Goal: Task Accomplishment & Management: Manage account settings

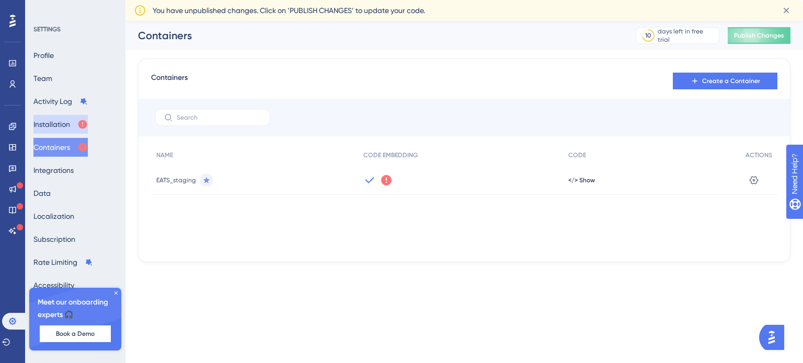
click at [67, 124] on button "Installation" at bounding box center [60, 124] width 54 height 19
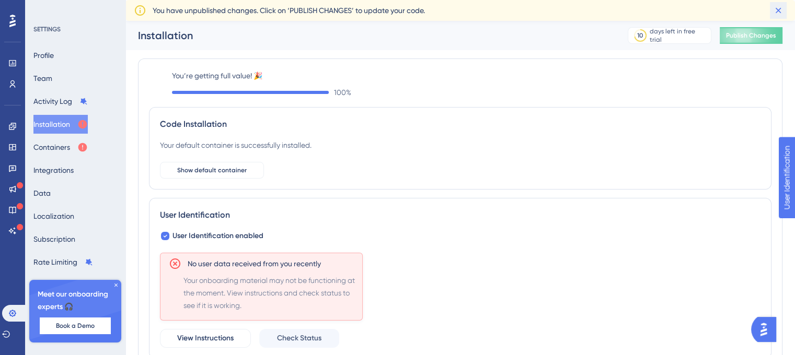
click at [778, 9] on icon at bounding box center [778, 10] width 10 height 10
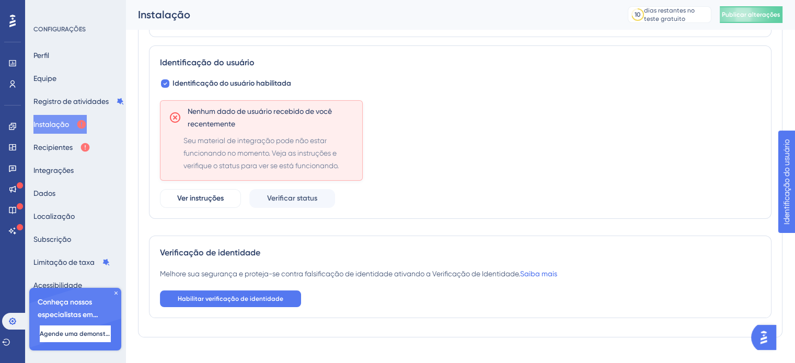
scroll to position [155, 0]
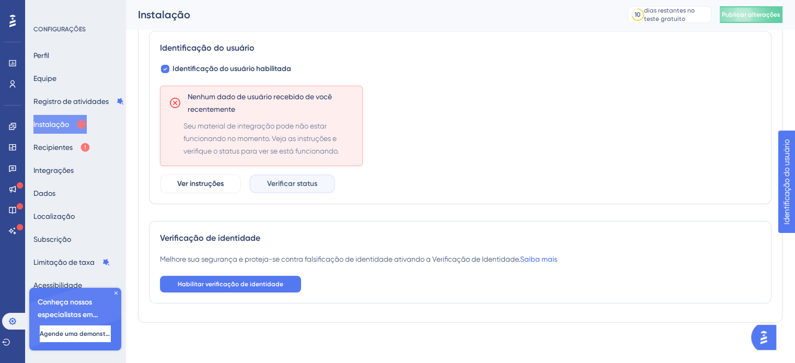
click at [295, 184] on font "Verificar status" at bounding box center [292, 183] width 50 height 9
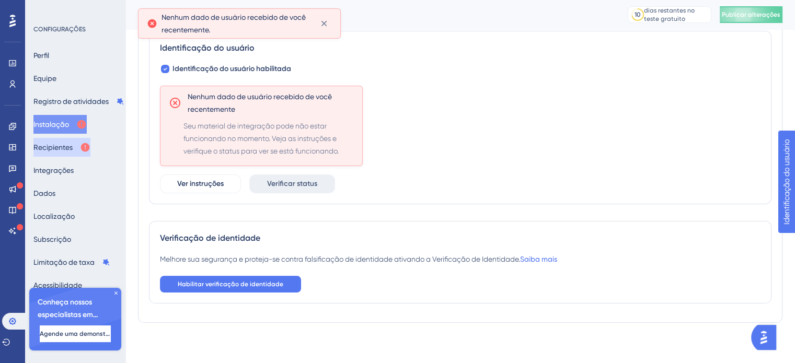
click at [58, 141] on font "Recipientes" at bounding box center [52, 147] width 39 height 13
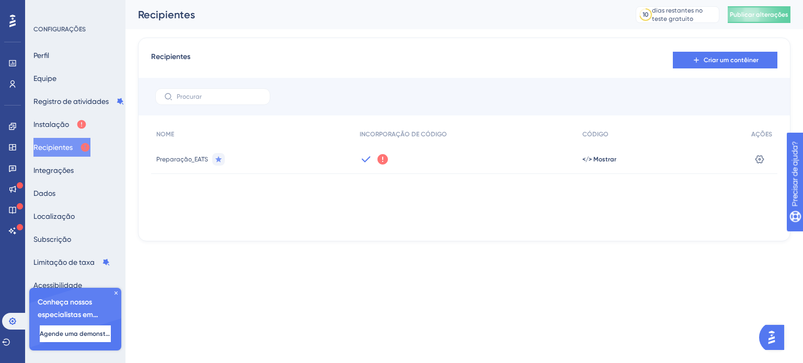
click at [382, 160] on icon at bounding box center [382, 159] width 10 height 10
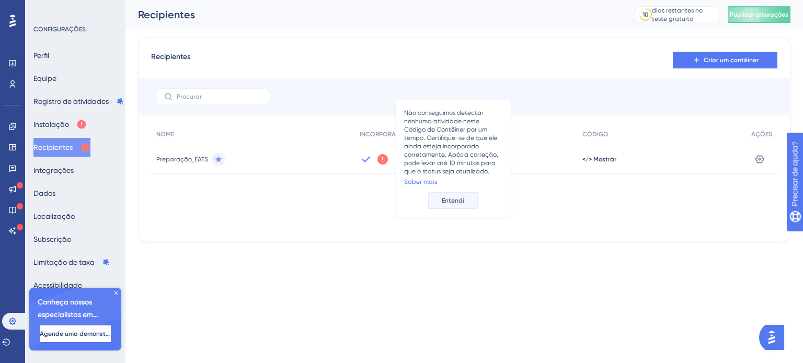
click at [452, 202] on font "Entendi" at bounding box center [453, 200] width 22 height 7
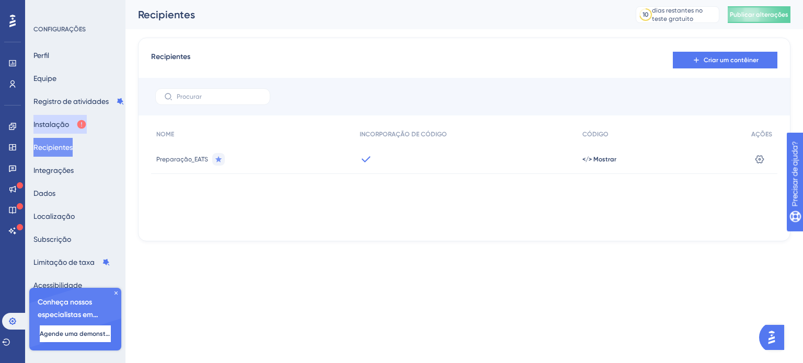
click at [54, 125] on font "Instalação" at bounding box center [51, 124] width 36 height 8
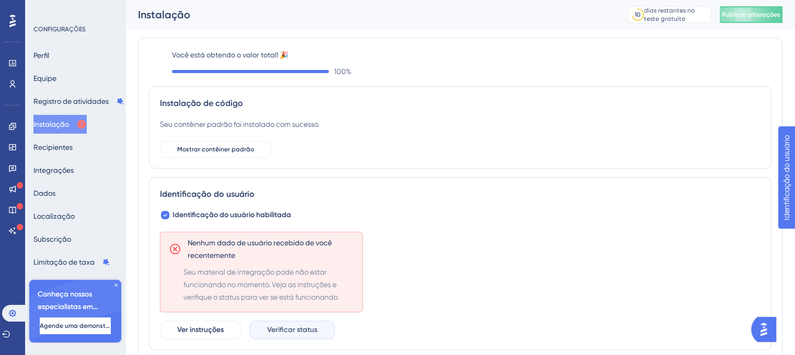
click at [294, 328] on font "Verificar status" at bounding box center [292, 330] width 50 height 9
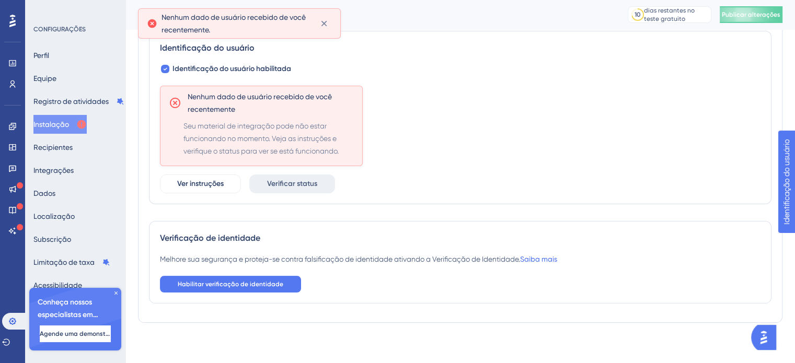
scroll to position [155, 0]
click at [284, 284] on button "Habilitar verificação de identidade" at bounding box center [230, 284] width 141 height 17
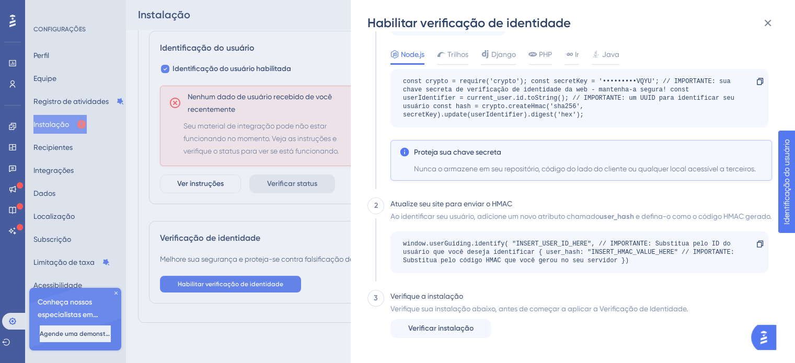
scroll to position [141, 0]
click at [462, 324] on span "Verificar instalação" at bounding box center [440, 328] width 65 height 13
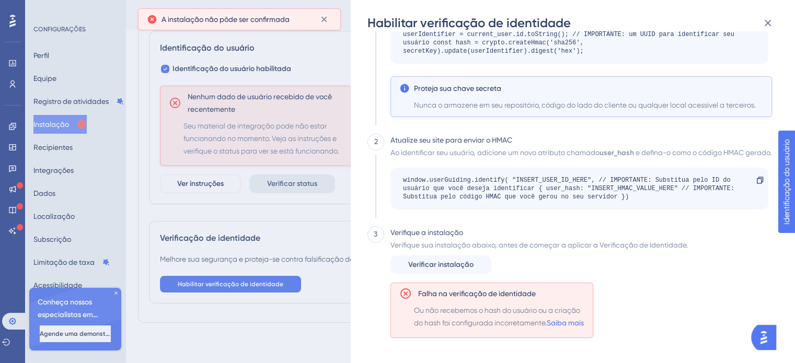
scroll to position [205, 0]
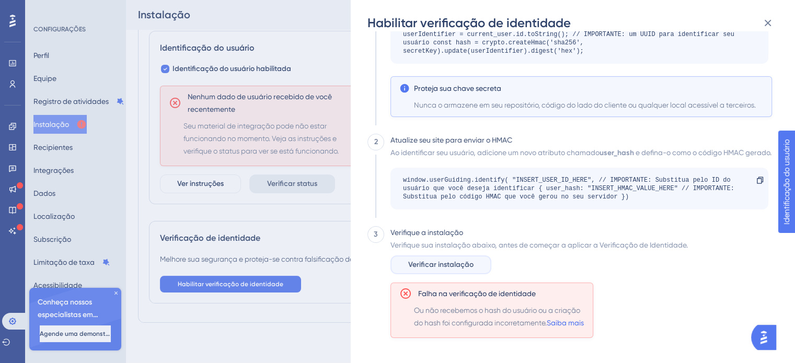
click at [451, 268] on font "Verificar instalação" at bounding box center [440, 264] width 65 height 9
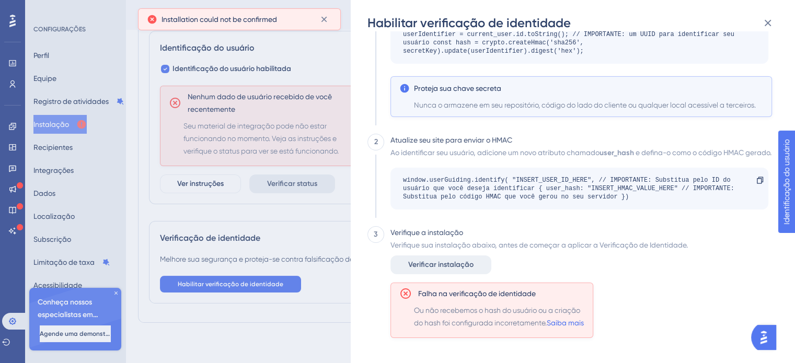
scroll to position [217, 0]
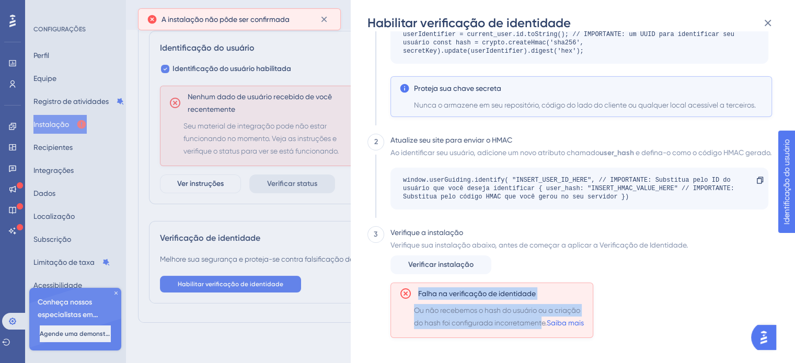
drag, startPoint x: 460, startPoint y: 290, endPoint x: 418, endPoint y: 285, distance: 43.2
click at [418, 285] on div "Falha na verificação de identidade Ou não recebemos o hash do usuário ou a cria…" at bounding box center [491, 310] width 203 height 55
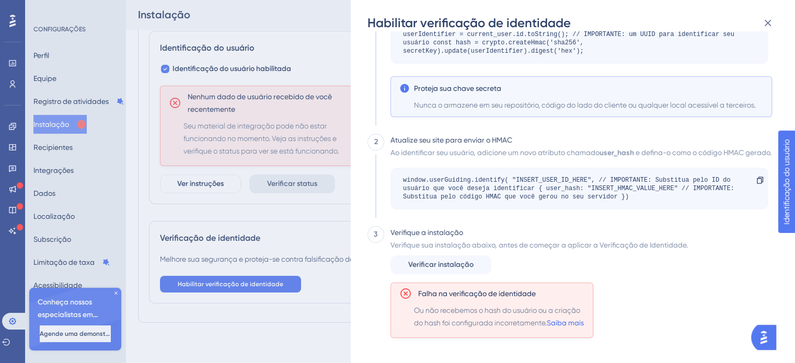
click at [296, 183] on div "Habilitar verificação de identidade 1 HMAC Para cada usuário logado, você deve …" at bounding box center [397, 181] width 795 height 363
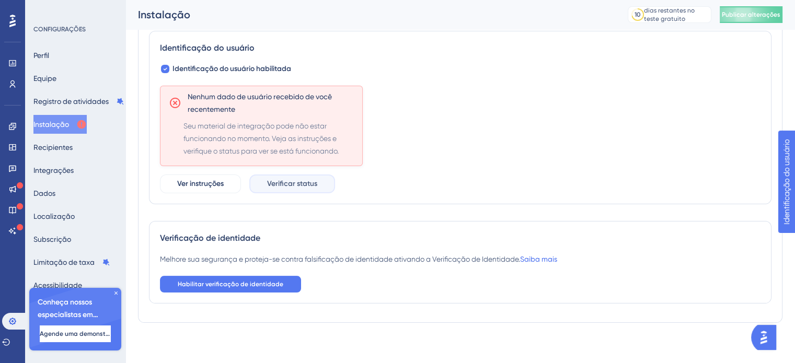
click at [320, 184] on button "Verificar status" at bounding box center [292, 184] width 86 height 19
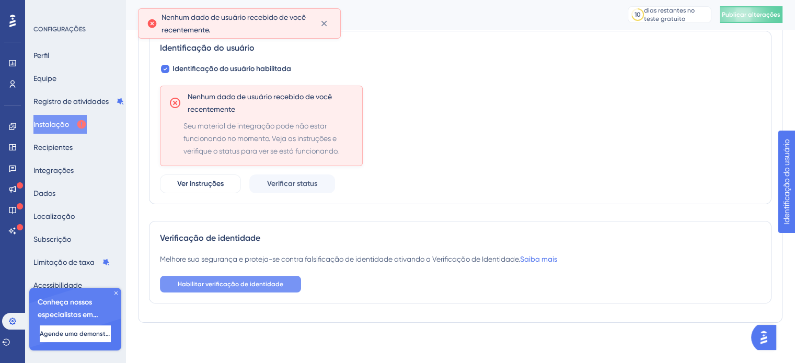
click at [234, 286] on font "Habilitar verificação de identidade" at bounding box center [231, 284] width 106 height 7
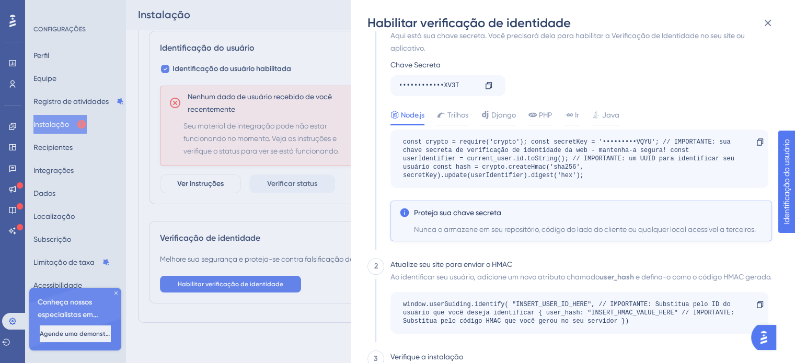
scroll to position [141, 0]
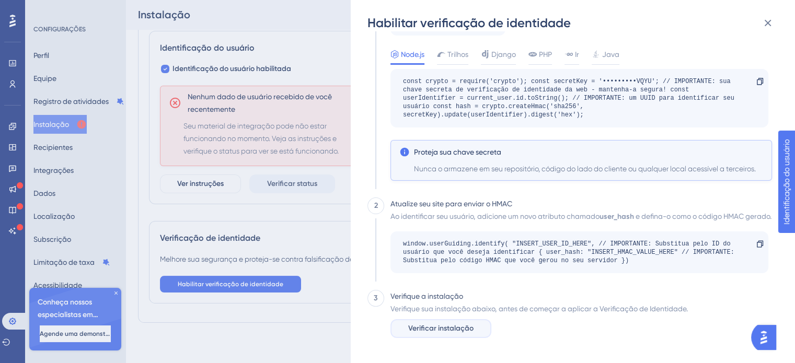
click at [467, 330] on font "Verificar instalação" at bounding box center [440, 328] width 65 height 9
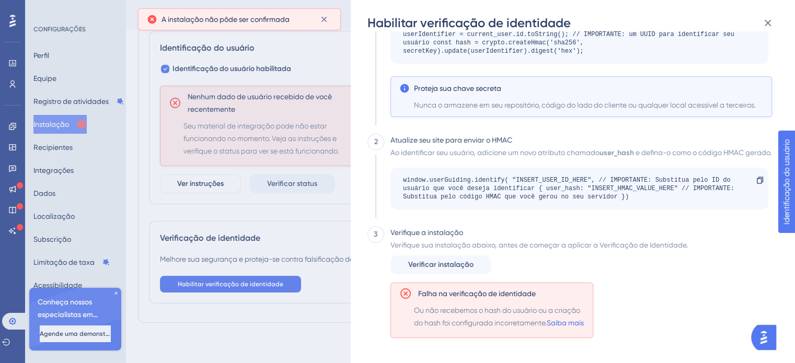
scroll to position [217, 0]
click at [765, 28] on icon at bounding box center [767, 23] width 13 height 13
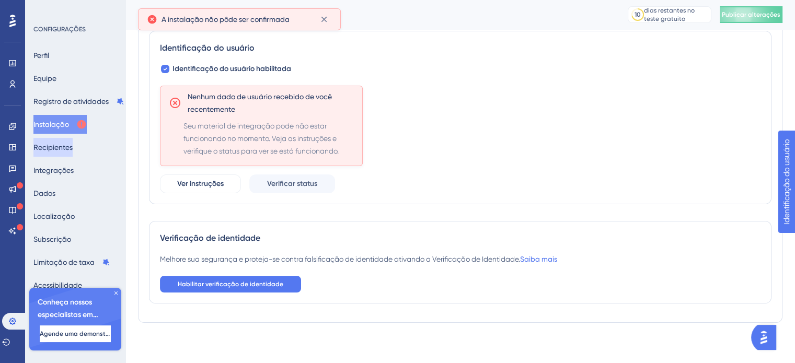
click at [39, 154] on button "Recipientes" at bounding box center [52, 147] width 39 height 19
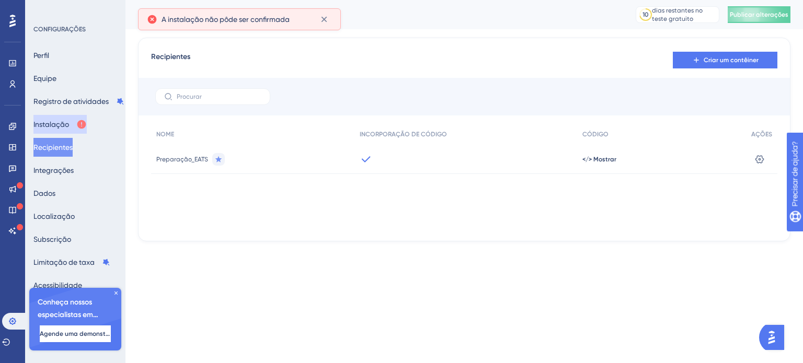
click at [75, 116] on button "Instalação" at bounding box center [59, 124] width 53 height 19
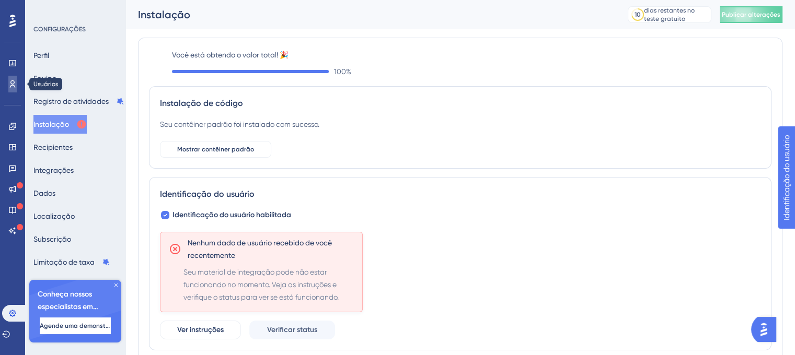
click at [17, 79] on link at bounding box center [12, 84] width 8 height 17
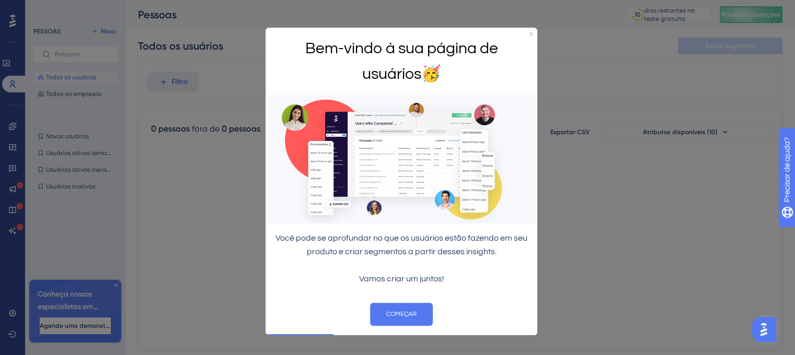
click at [532, 32] on icon "Fechar visualização" at bounding box center [531, 33] width 4 height 4
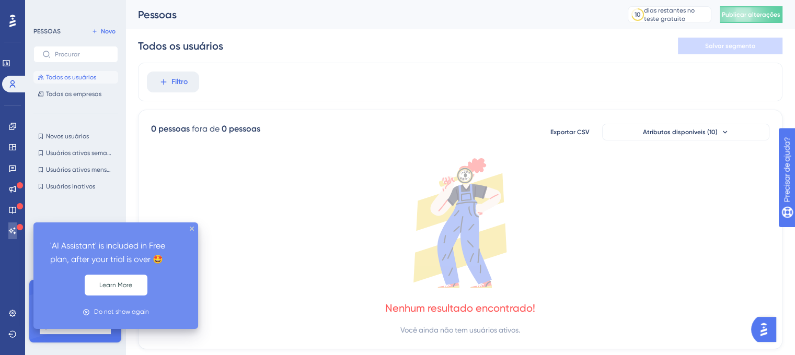
click at [11, 233] on icon at bounding box center [12, 231] width 8 height 8
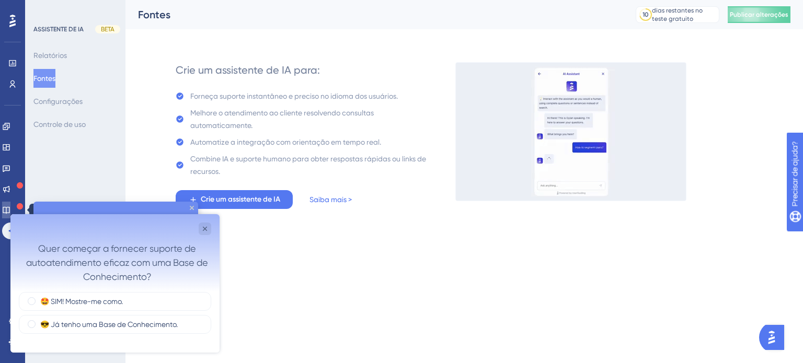
click at [8, 206] on icon at bounding box center [6, 210] width 8 height 8
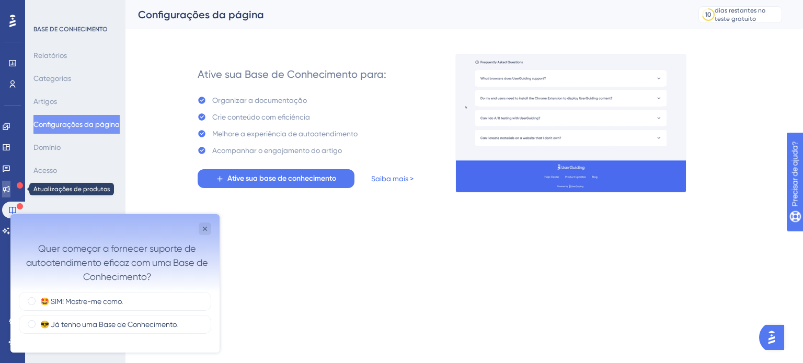
click at [10, 192] on icon at bounding box center [6, 189] width 7 height 7
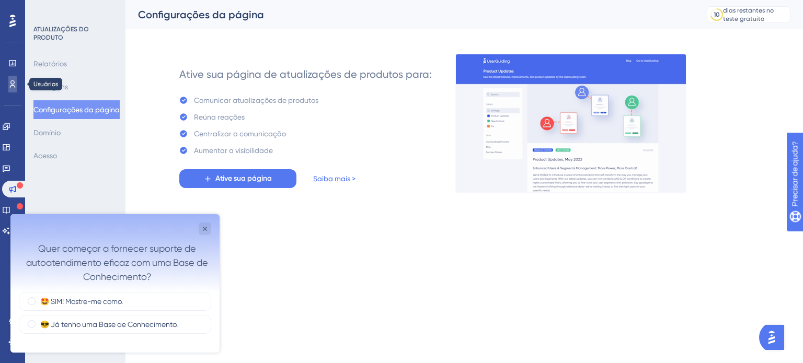
click at [12, 86] on icon at bounding box center [12, 84] width 8 height 8
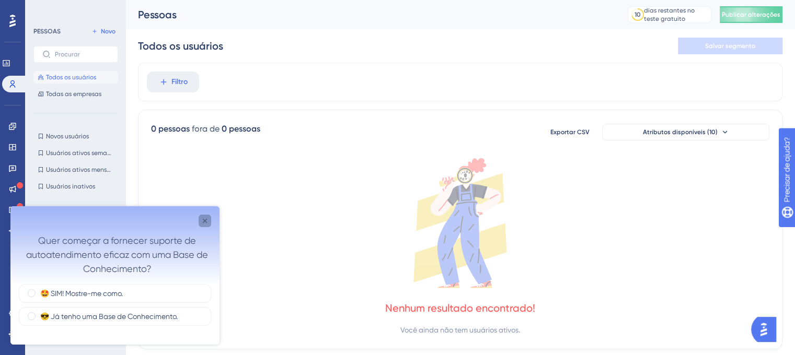
click at [203, 221] on icon "Pesquisa detalhada" at bounding box center [205, 221] width 8 height 8
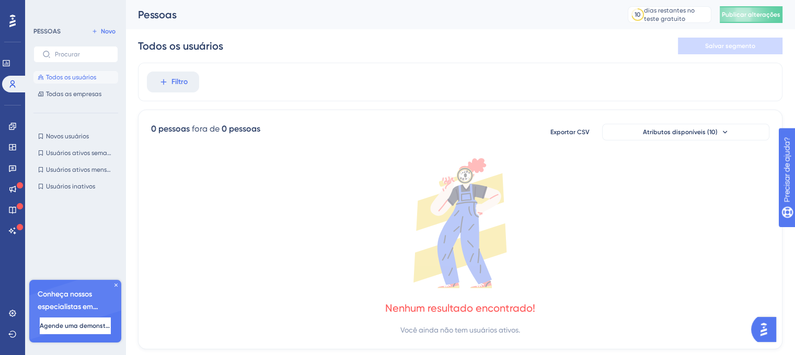
click at [13, 19] on icon at bounding box center [12, 21] width 6 height 13
click at [8, 309] on link at bounding box center [12, 313] width 8 height 17
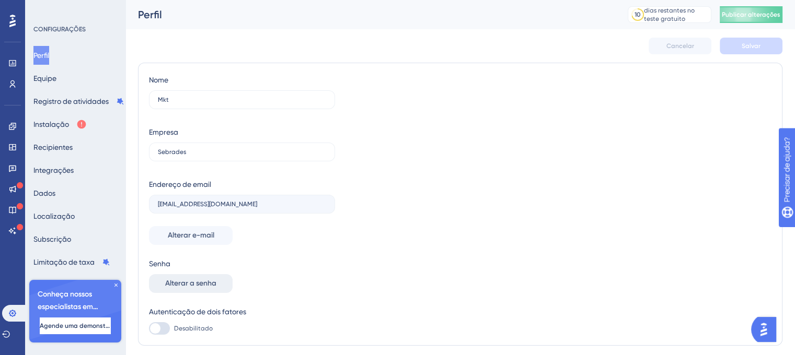
click at [203, 282] on font "Alterar a senha" at bounding box center [190, 283] width 51 height 9
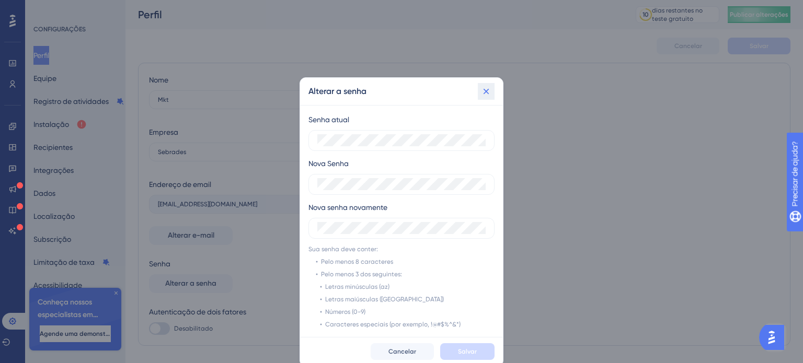
click at [487, 93] on icon at bounding box center [486, 91] width 10 height 10
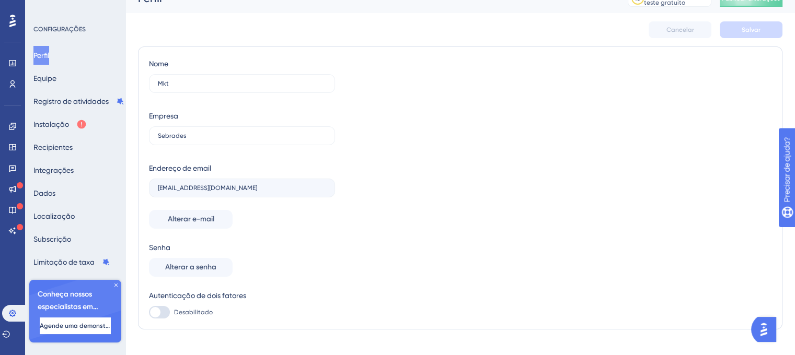
scroll to position [32, 0]
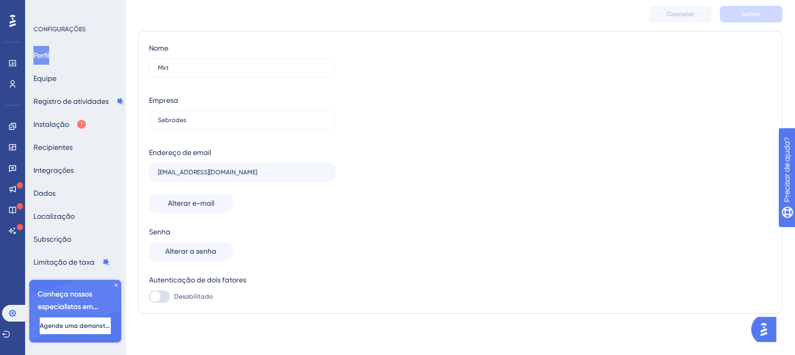
click at [115, 287] on icon at bounding box center [116, 285] width 6 height 6
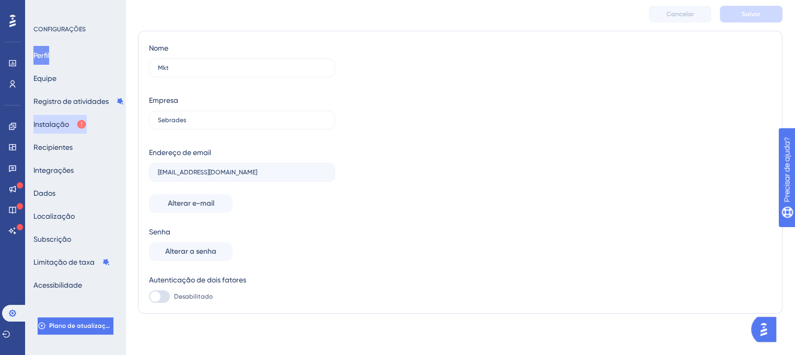
click at [75, 121] on button "Instalação" at bounding box center [59, 124] width 53 height 19
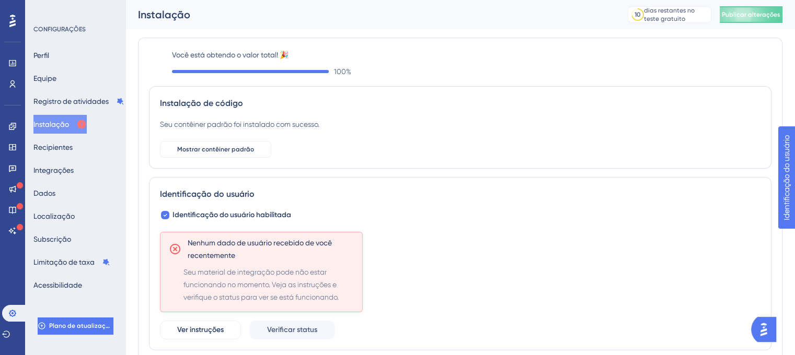
click at [57, 121] on font "Instalação" at bounding box center [51, 124] width 36 height 8
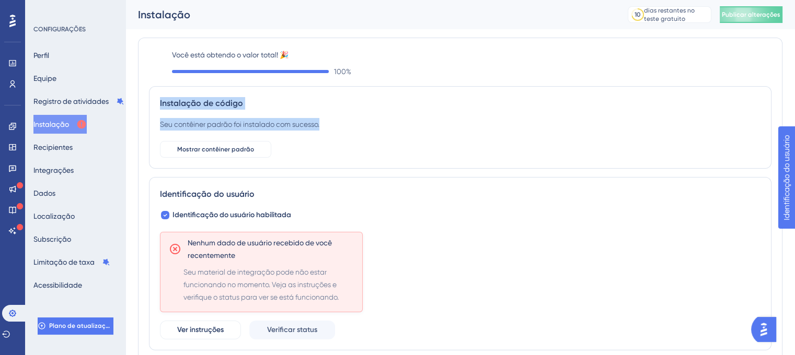
drag, startPoint x: 330, startPoint y: 126, endPoint x: 159, endPoint y: 106, distance: 172.6
click at [159, 106] on div "Instalação de código Seu contêiner padrão foi instalado com sucesso. Mostrar co…" at bounding box center [460, 127] width 622 height 83
copy div "Instalação de código Seu contêiner padrão foi instalado com sucesso."
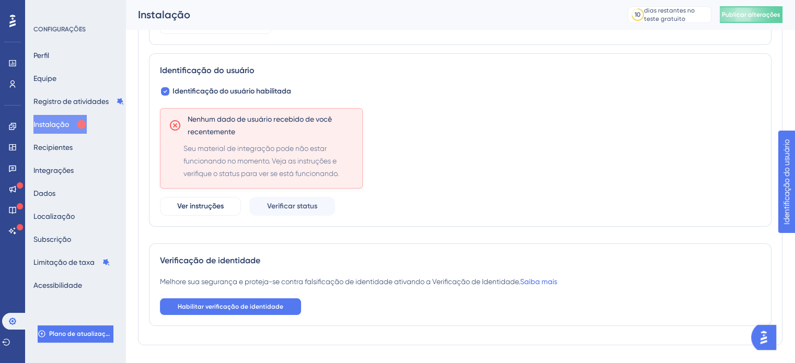
scroll to position [102, 0]
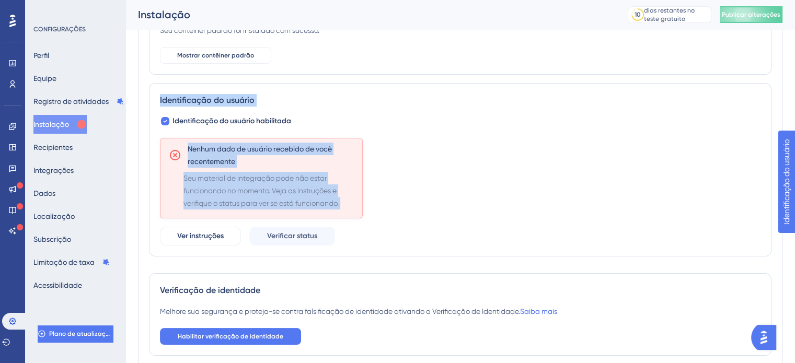
drag, startPoint x: 157, startPoint y: 100, endPoint x: 429, endPoint y: 197, distance: 288.6
click at [429, 197] on div "Identificação do usuário Identificação do usuário habilitada Nenhum dado de usu…" at bounding box center [460, 170] width 622 height 174
click at [437, 179] on div "Nenhum dado de usuário recebido de você recentemente Seu material de integração…" at bounding box center [460, 192] width 601 height 108
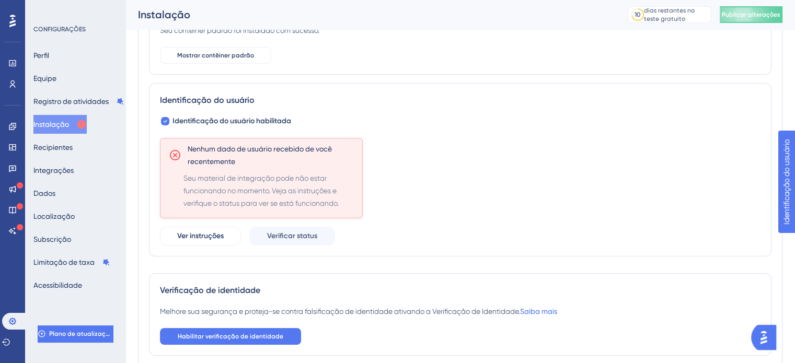
click at [382, 211] on div "Nenhum dado de usuário recebido de você recentemente Seu material de integração…" at bounding box center [460, 192] width 601 height 108
click at [202, 235] on font "Ver instruções" at bounding box center [200, 236] width 47 height 9
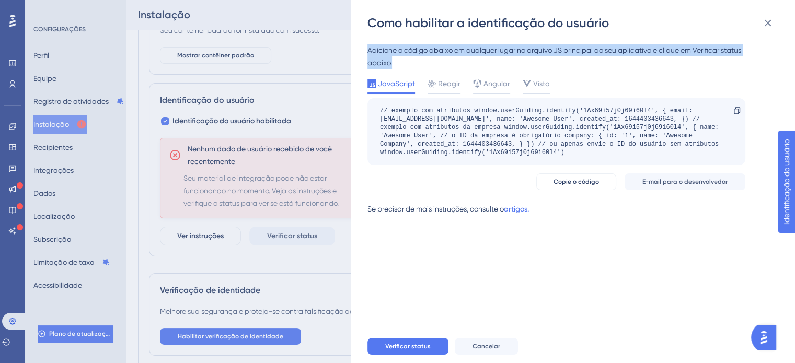
drag, startPoint x: 366, startPoint y: 47, endPoint x: 420, endPoint y: 62, distance: 56.1
click at [420, 62] on div "Como habilitar a identificação do usuário Adicione o código abaixo em qualquer …" at bounding box center [573, 181] width 444 height 363
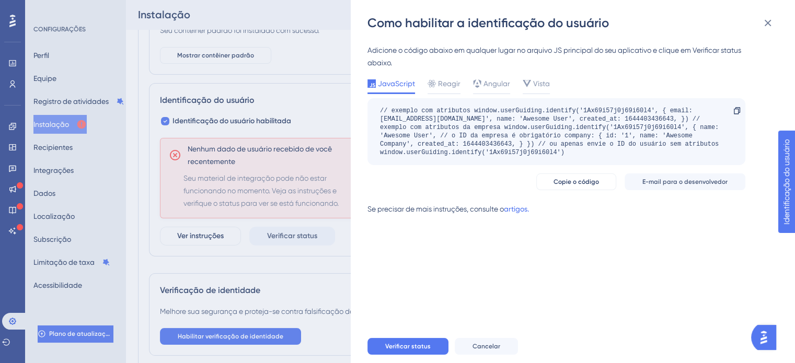
click at [609, 242] on div "Adicione o código abaixo em qualquer lugar no arquivo JS principal do seu aplic…" at bounding box center [577, 180] width 421 height 298
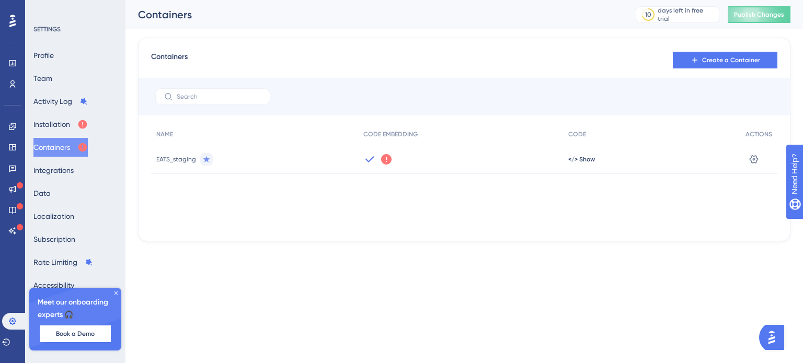
click at [385, 158] on icon at bounding box center [386, 159] width 13 height 13
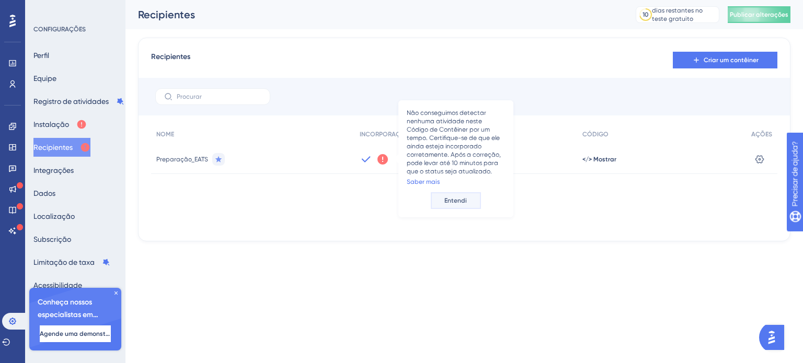
click at [459, 199] on font "Entendi" at bounding box center [455, 200] width 22 height 7
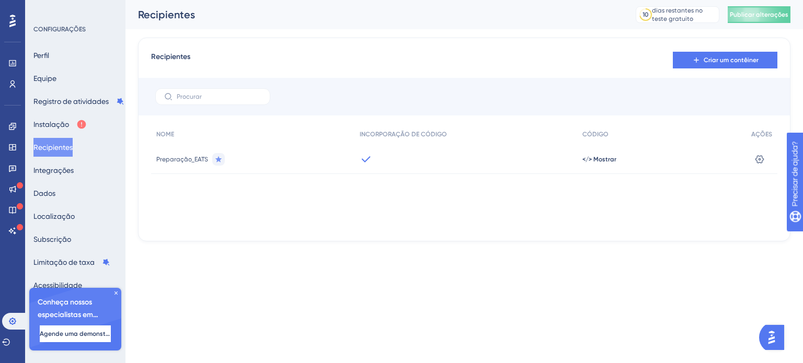
click at [364, 159] on icon at bounding box center [366, 159] width 13 height 13
click at [599, 159] on font "</> Mostrar" at bounding box center [599, 159] width 34 height 7
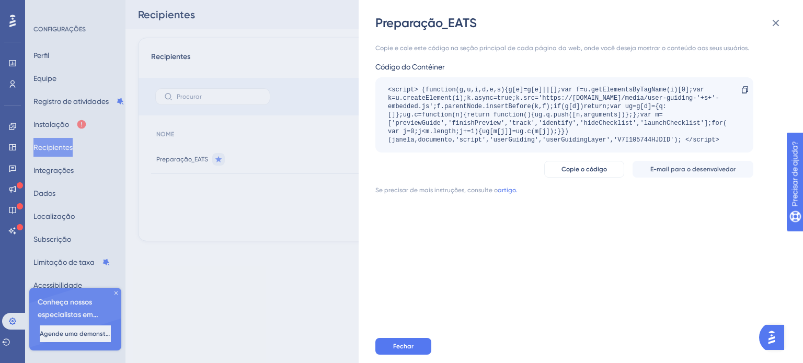
click at [53, 124] on div "Preparação_EATS Copie e cole este código na seção principal de cada página da w…" at bounding box center [401, 181] width 803 height 363
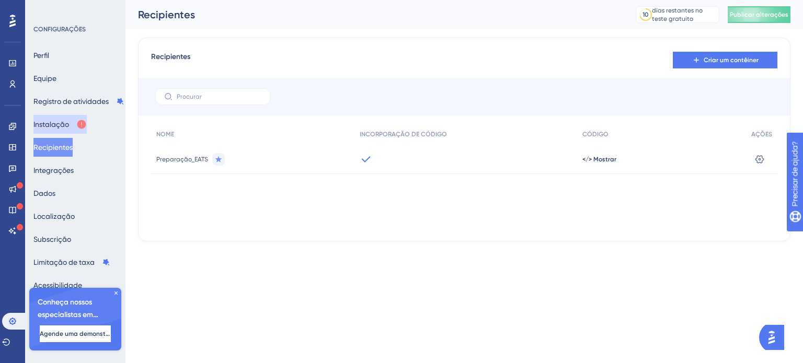
click at [53, 122] on font "Instalação" at bounding box center [51, 124] width 36 height 8
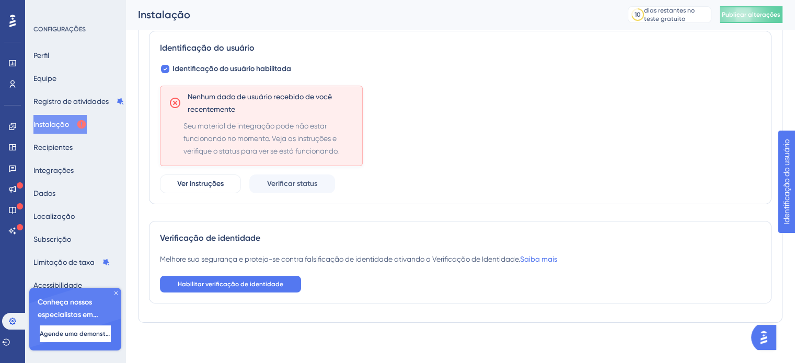
scroll to position [155, 0]
click at [251, 281] on font "Habilitar verificação de identidade" at bounding box center [231, 284] width 106 height 7
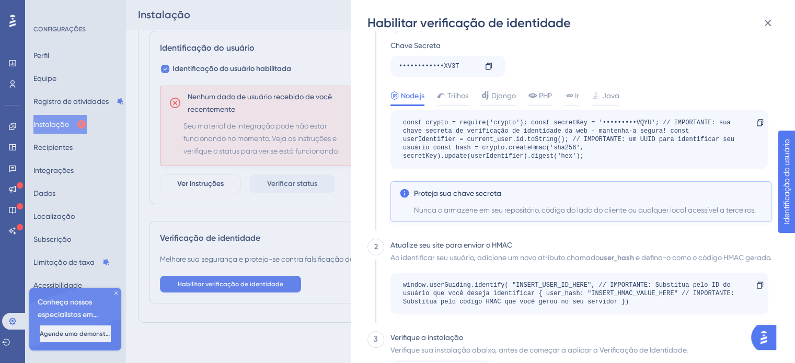
scroll to position [141, 0]
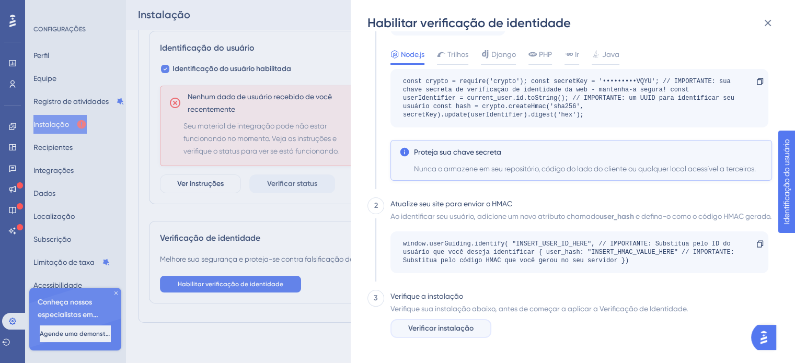
click at [445, 334] on span "Verificar instalação" at bounding box center [440, 328] width 65 height 13
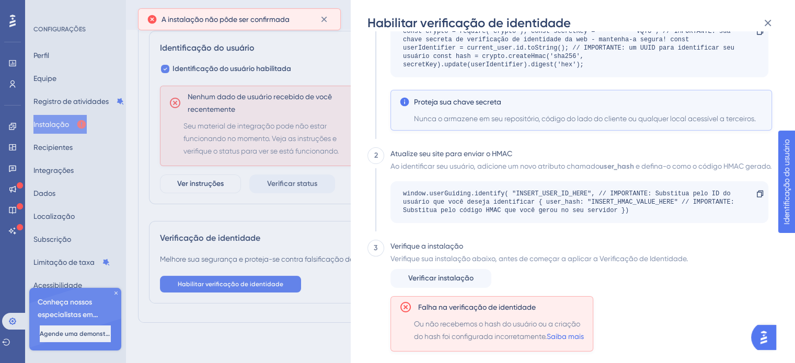
scroll to position [205, 0]
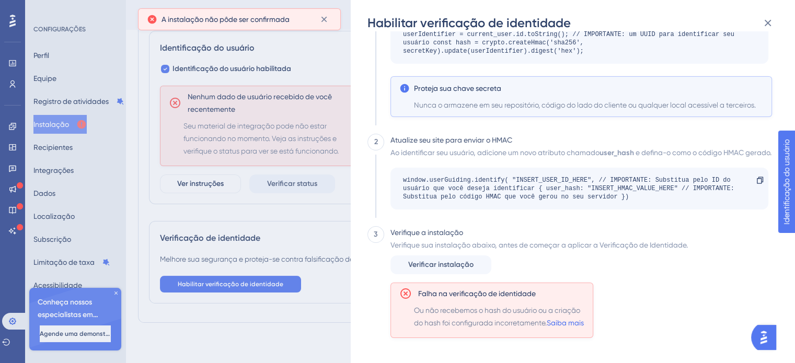
click at [299, 180] on div "Habilitar verificação de identidade 1 HMAC Para cada usuário logado, você deve …" at bounding box center [397, 181] width 795 height 363
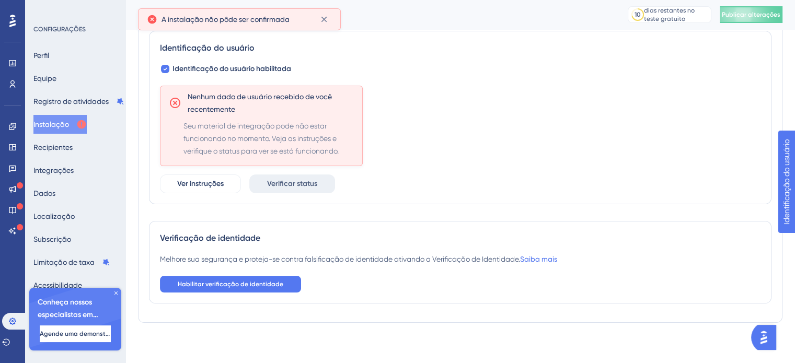
click at [311, 182] on font "Verificar status" at bounding box center [292, 183] width 50 height 9
